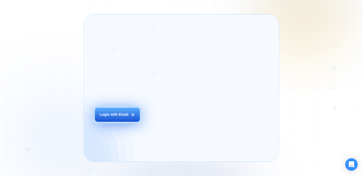
click at [107, 118] on button "Login with Email" at bounding box center [117, 114] width 45 height 14
